Goal: Information Seeking & Learning: Learn about a topic

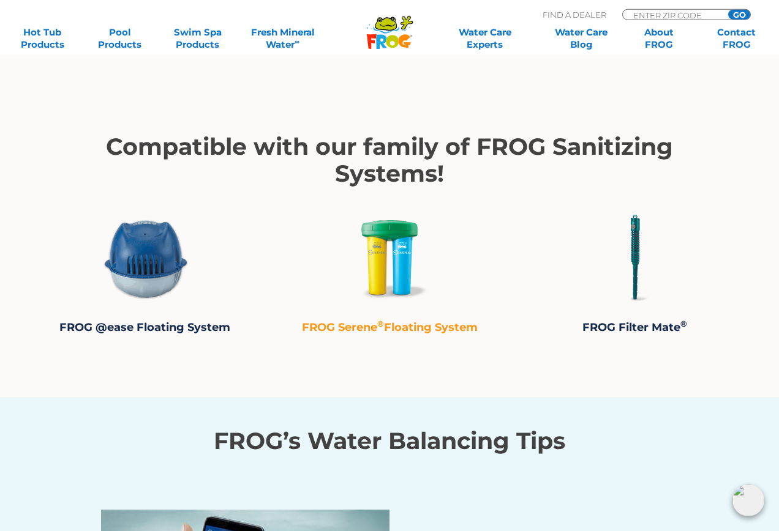
scroll to position [2436, 0]
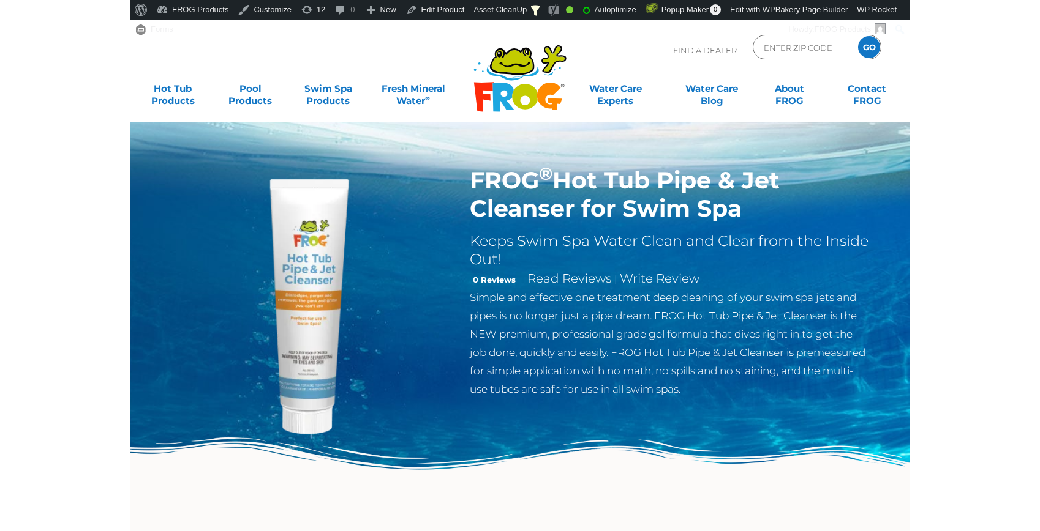
scroll to position [2248, 0]
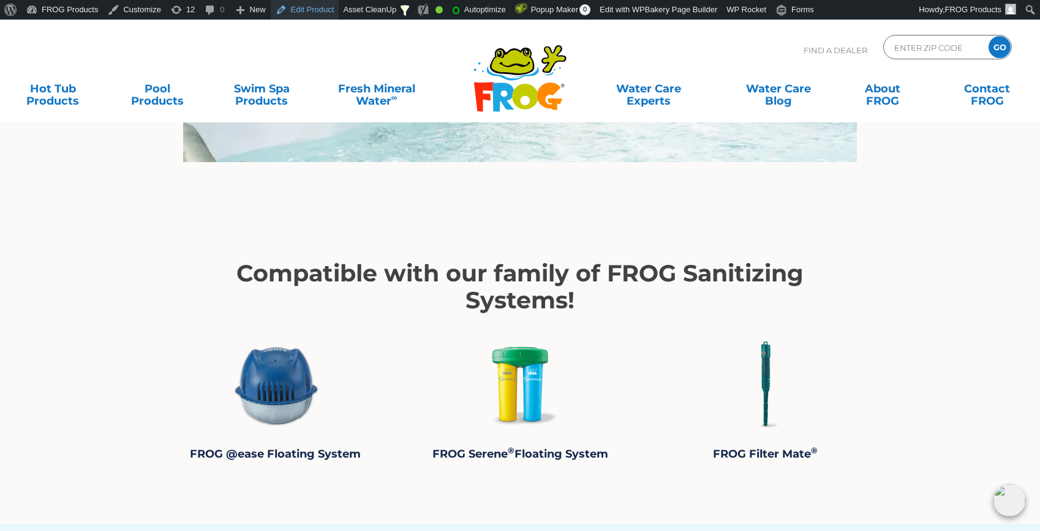
click at [295, 9] on link "Edit Product" at bounding box center [305, 10] width 69 height 20
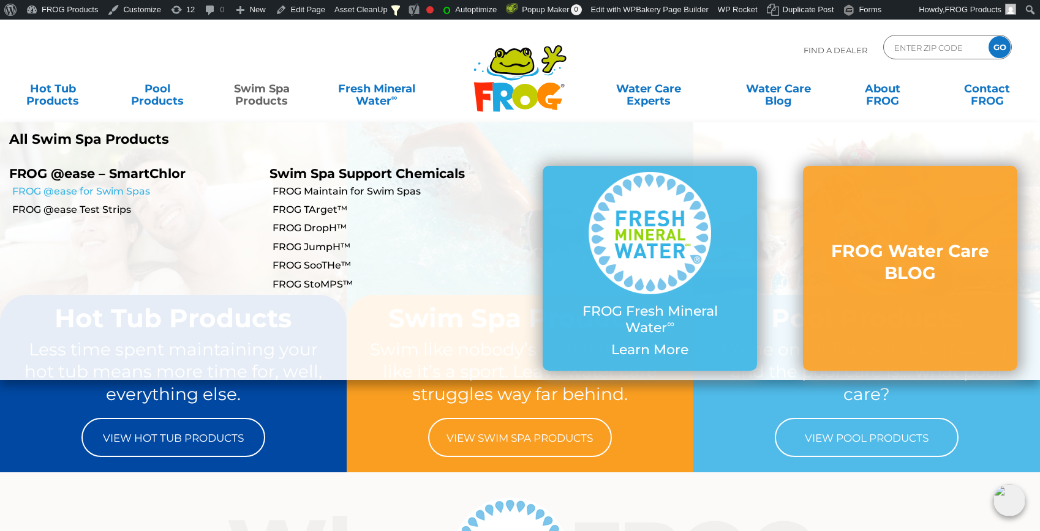
click at [122, 186] on link "FROG @ease for Swim Spas" at bounding box center [136, 191] width 248 height 13
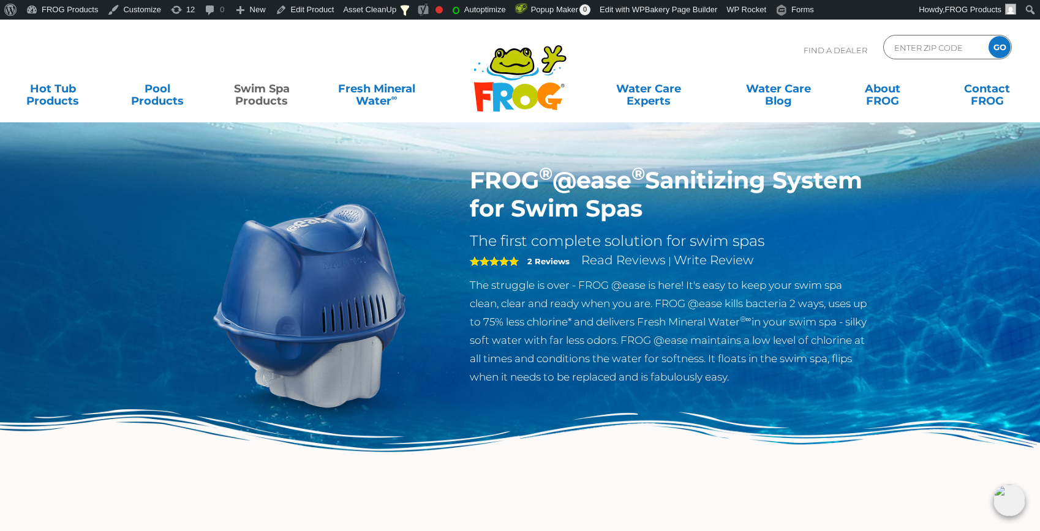
drag, startPoint x: 743, startPoint y: 212, endPoint x: 464, endPoint y: 173, distance: 281.3
click at [464, 173] on div "FROG ® @ease ® Sanitizing System for Swim Spas The first complete solution for …" at bounding box center [669, 280] width 418 height 226
copy h1 "FROG ® @ease ® Sanitizing System for Swim Spas"
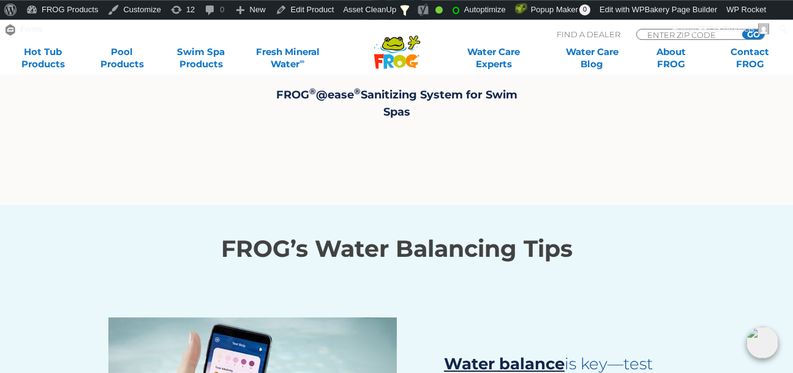
scroll to position [2623, 0]
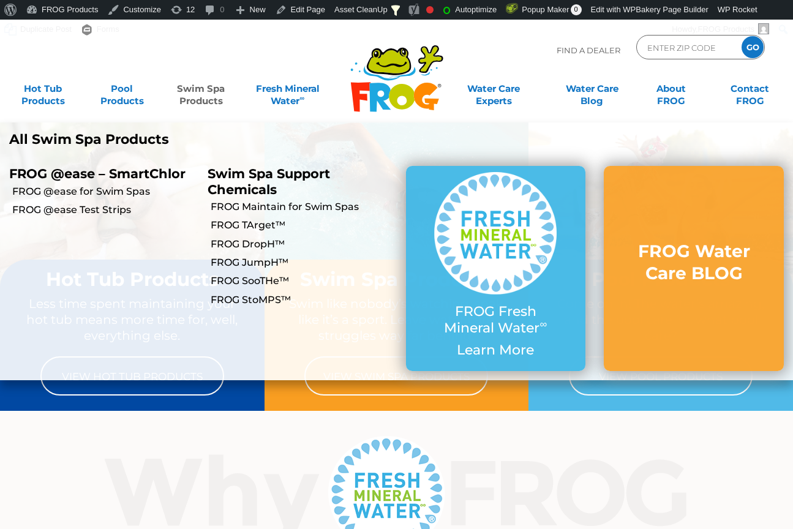
click at [193, 101] on link "Swim Spa Products" at bounding box center [200, 89] width 61 height 24
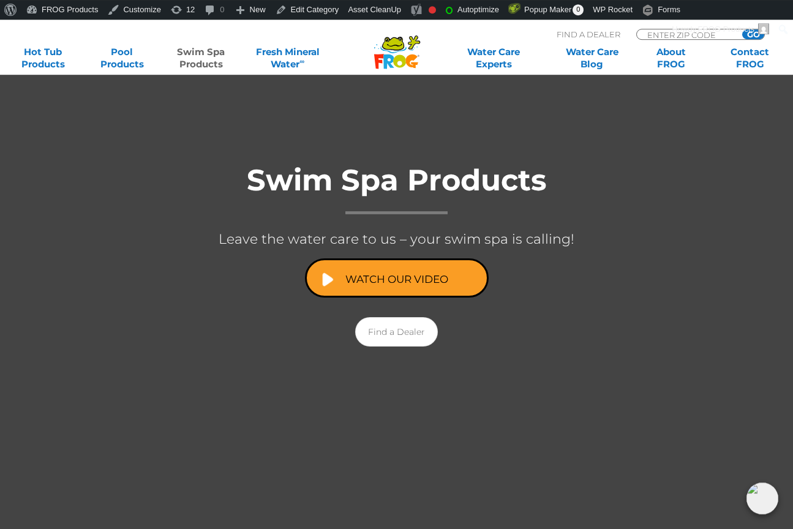
scroll to position [125, 0]
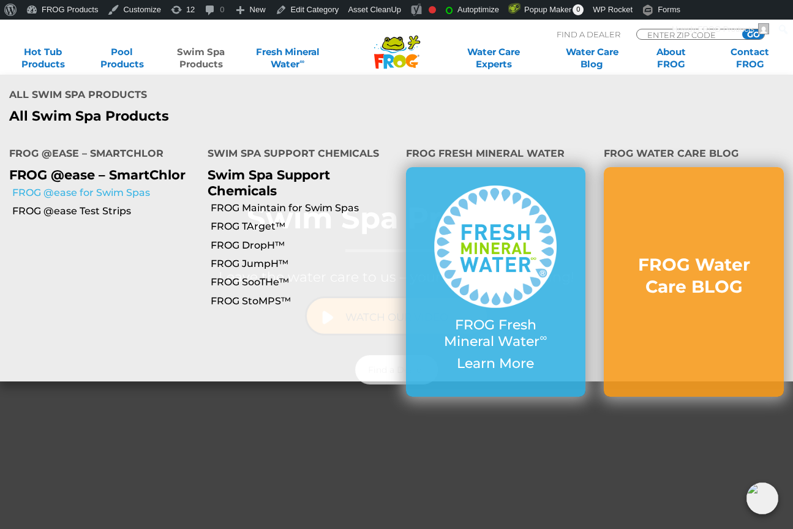
click at [105, 186] on link "FROG @ease for Swim Spas" at bounding box center [105, 192] width 186 height 13
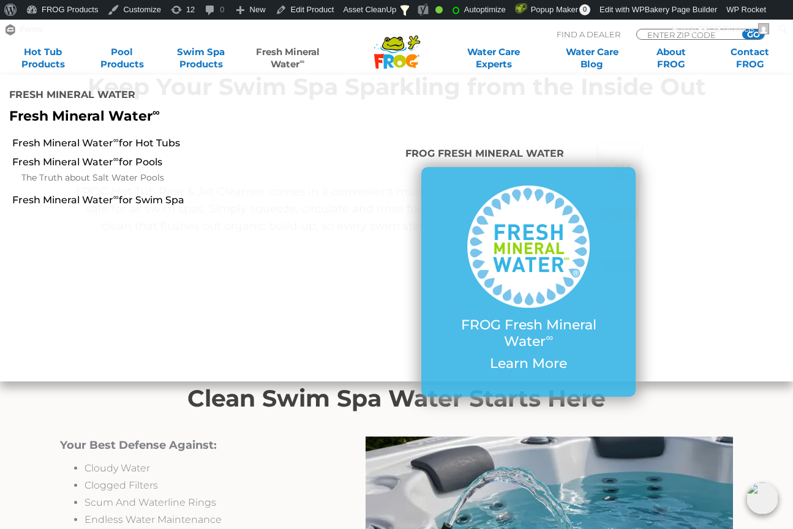
scroll to position [895, 0]
